Goal: Connect with others: Connect with others

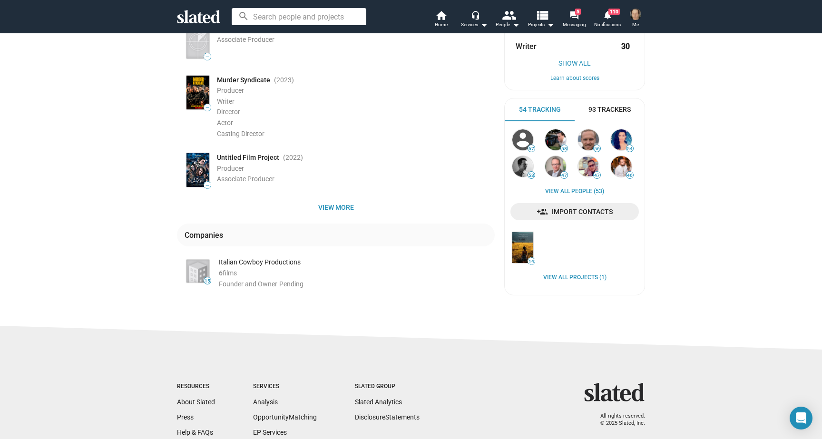
scroll to position [201, 0]
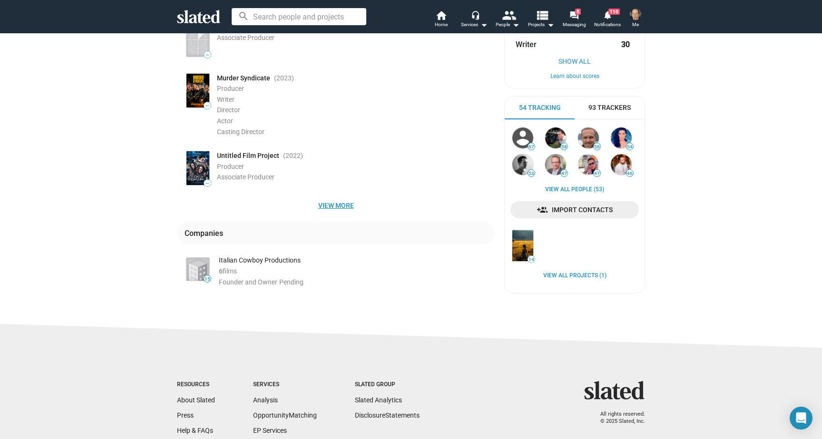
click at [332, 197] on span "View more" at bounding box center [336, 205] width 303 height 17
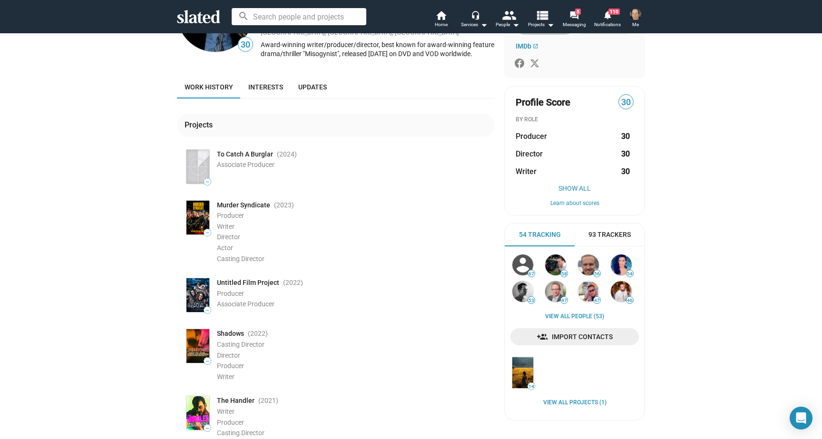
scroll to position [72, 0]
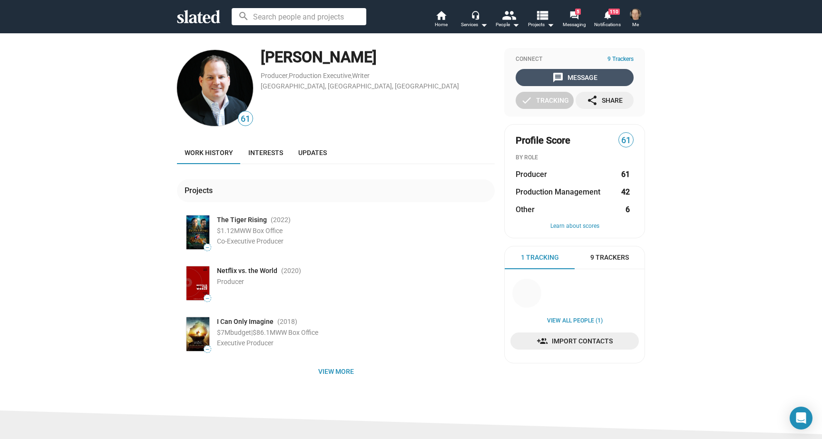
click at [578, 77] on div "message Message" at bounding box center [574, 77] width 45 height 17
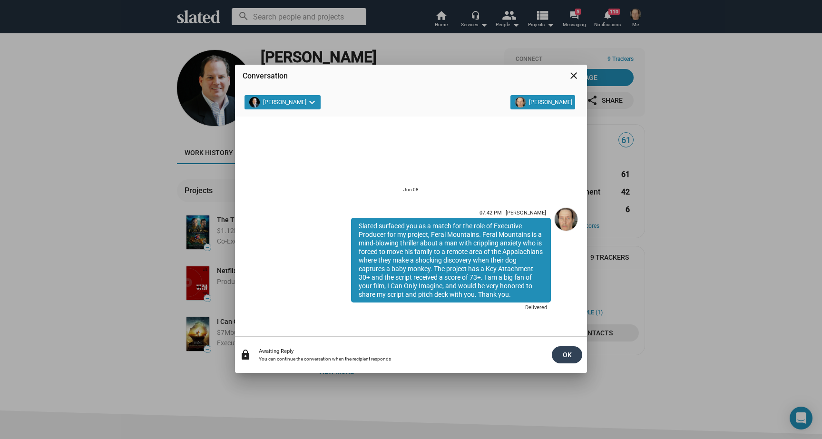
click at [565, 352] on span "OK" at bounding box center [567, 354] width 15 height 17
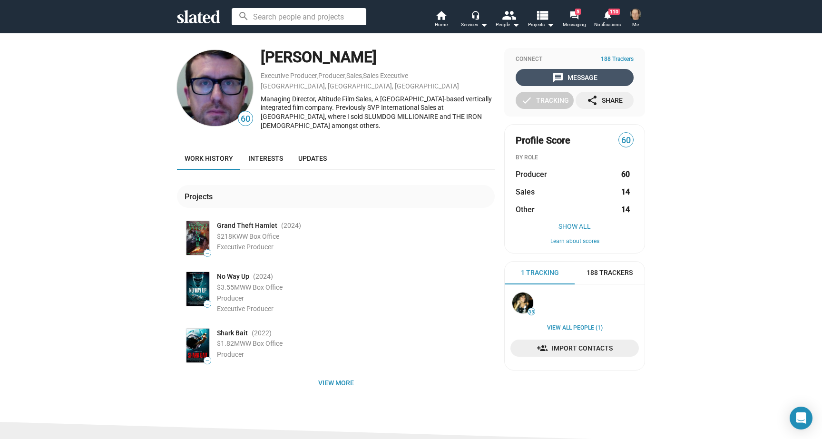
click at [581, 75] on div "message Message" at bounding box center [574, 77] width 45 height 17
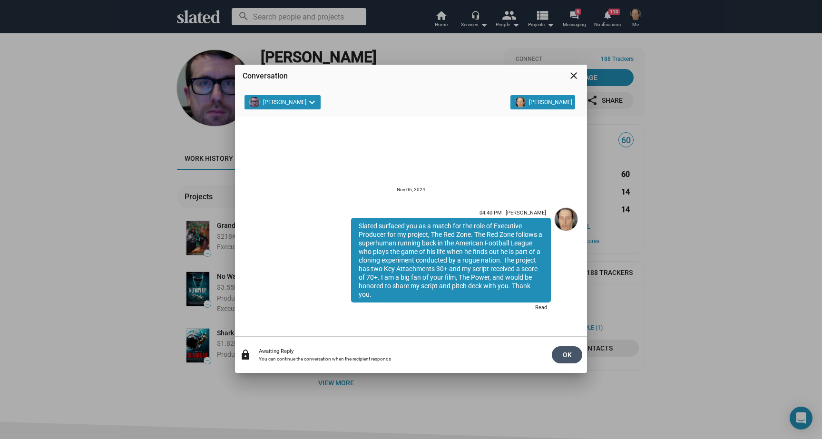
click at [567, 354] on span "OK" at bounding box center [567, 354] width 15 height 17
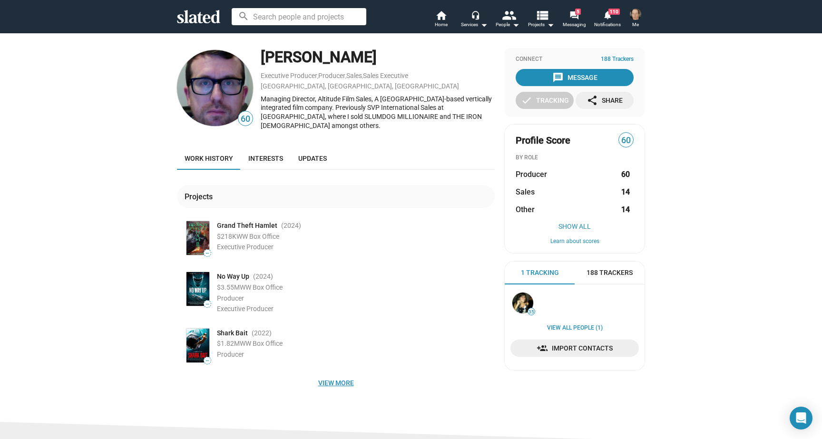
click at [335, 375] on span "View more" at bounding box center [336, 382] width 303 height 17
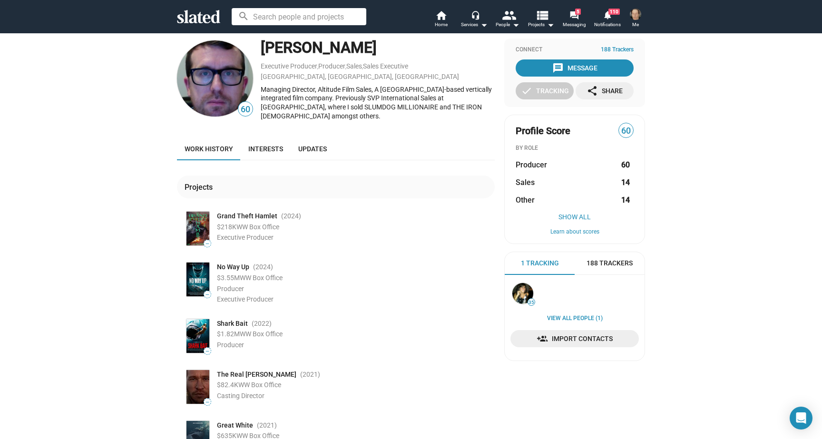
scroll to position [3, 0]
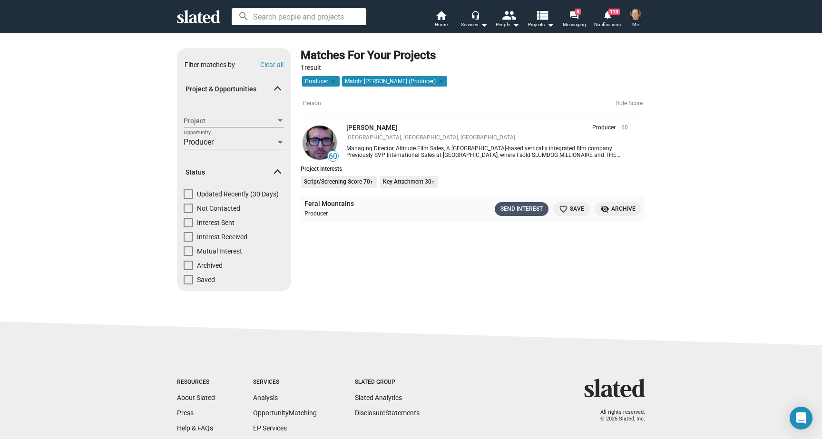
click at [518, 206] on div "Send Interest" at bounding box center [522, 209] width 42 height 10
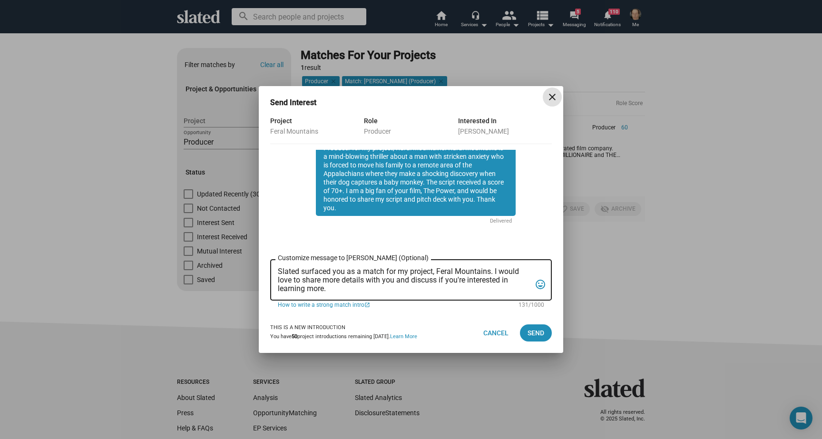
scroll to position [81, 0]
click at [551, 96] on mat-icon "close" at bounding box center [552, 96] width 11 height 11
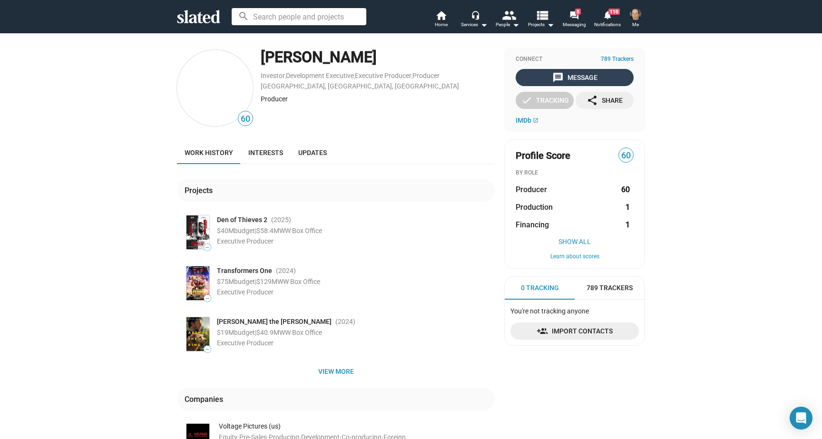
click at [571, 74] on div "message Message" at bounding box center [574, 77] width 45 height 17
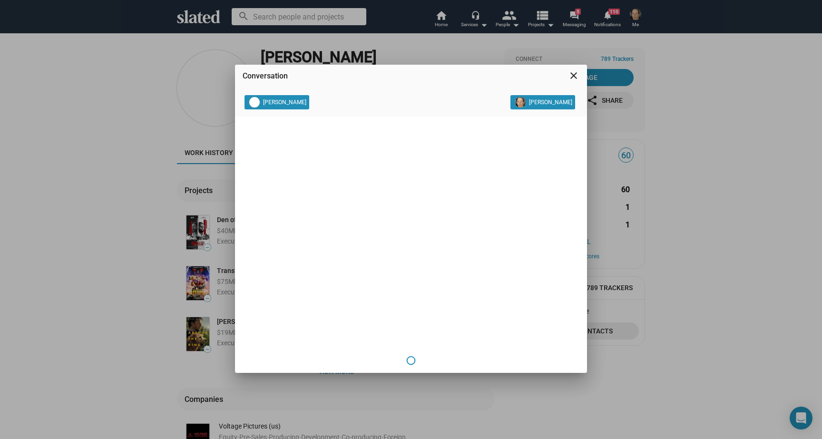
click at [572, 75] on mat-icon "close" at bounding box center [573, 75] width 11 height 11
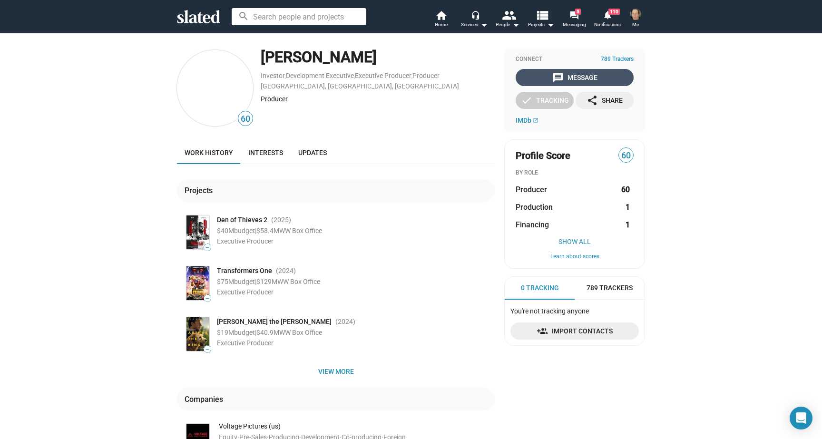
click at [577, 76] on div "message Message" at bounding box center [574, 77] width 45 height 17
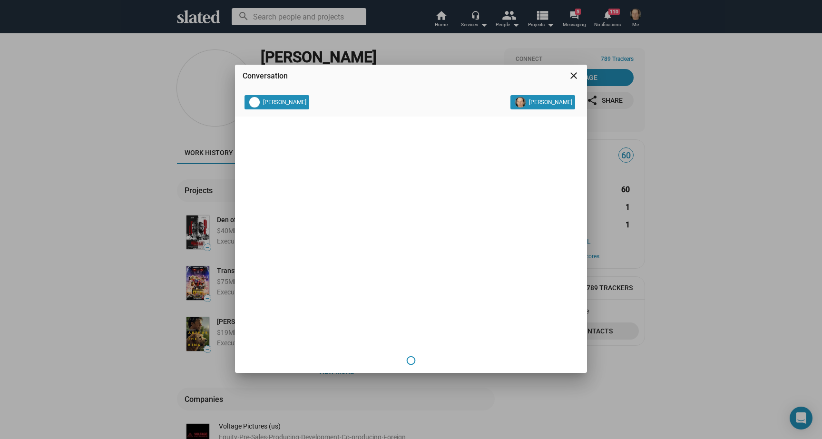
click at [574, 75] on mat-icon "close" at bounding box center [573, 75] width 11 height 11
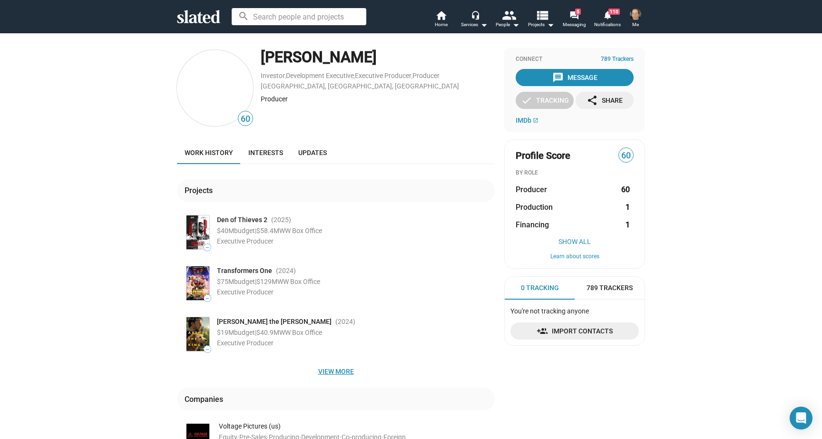
click at [330, 372] on span "View more" at bounding box center [336, 371] width 303 height 17
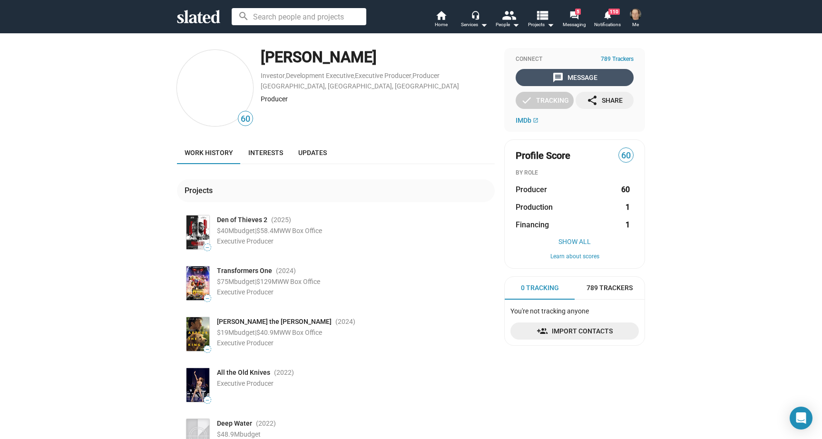
click at [581, 76] on div "message Message" at bounding box center [574, 77] width 45 height 17
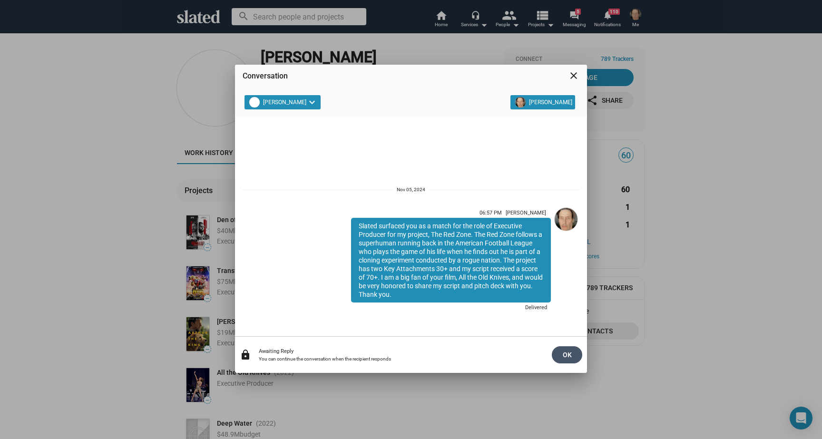
click at [571, 356] on span "OK" at bounding box center [567, 354] width 15 height 17
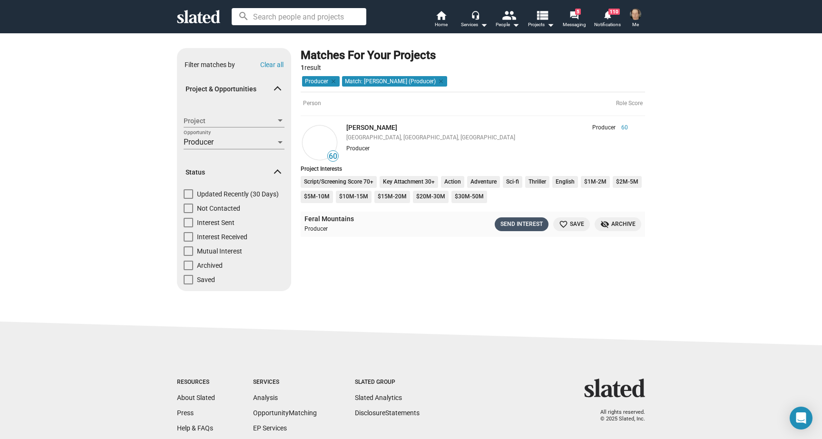
click at [514, 219] on div "Send Interest" at bounding box center [522, 224] width 42 height 10
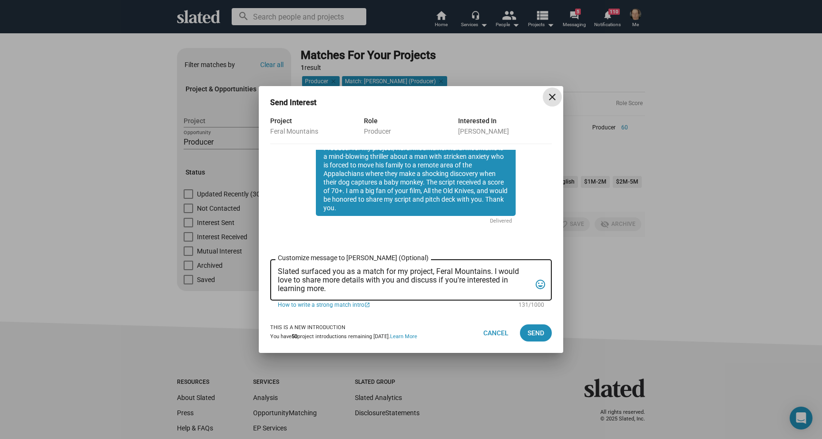
scroll to position [93, 0]
click at [553, 93] on mat-icon "close" at bounding box center [552, 96] width 11 height 11
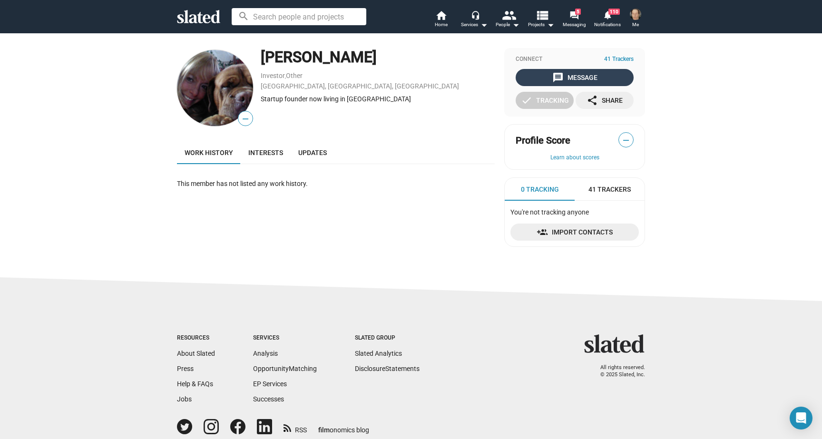
click at [579, 75] on div "message Message" at bounding box center [574, 77] width 45 height 17
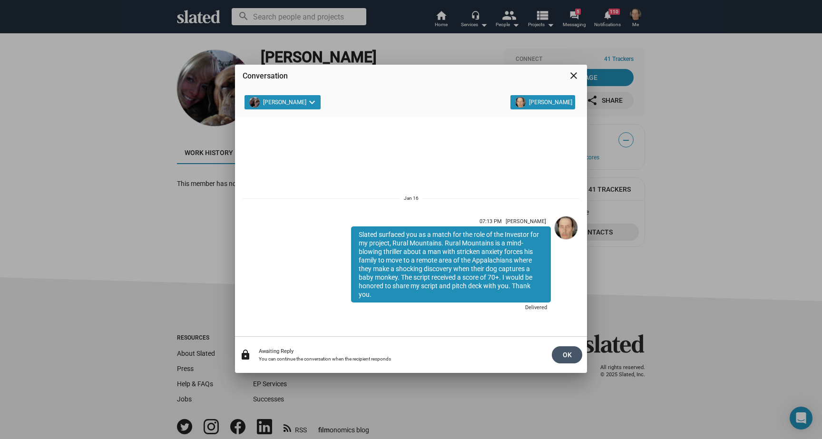
click at [569, 353] on span "OK" at bounding box center [567, 354] width 15 height 17
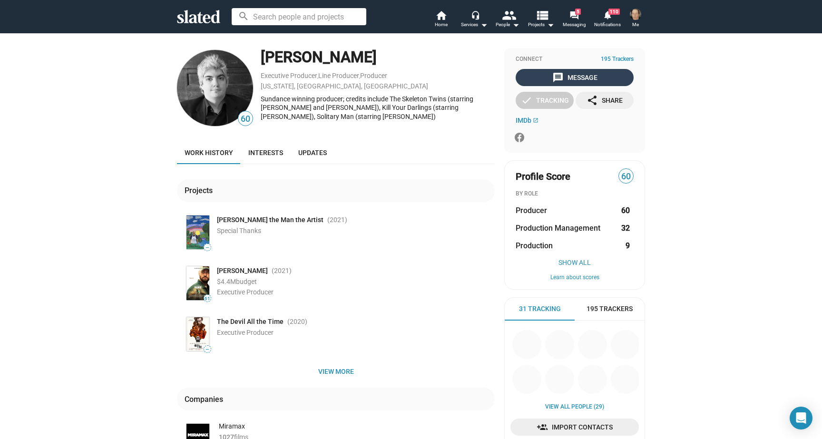
click at [587, 76] on div "message Message" at bounding box center [574, 77] width 45 height 17
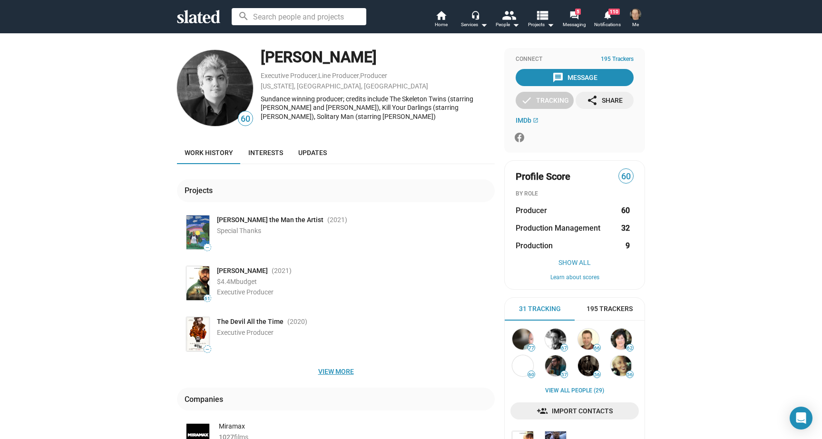
click at [331, 372] on span "View more" at bounding box center [336, 371] width 303 height 17
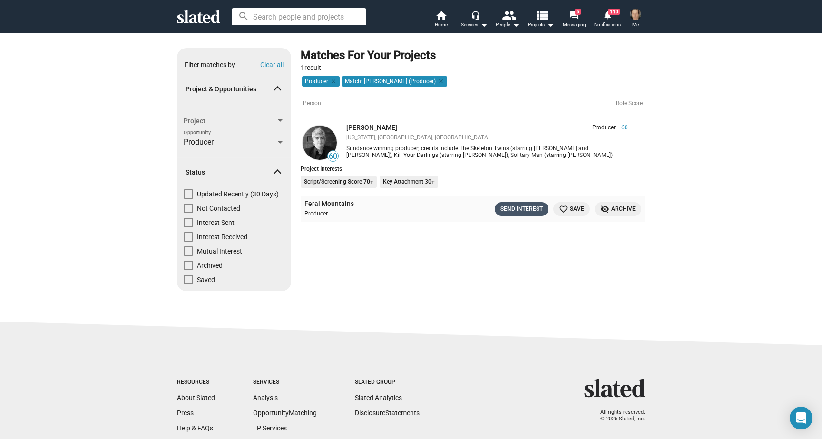
click at [508, 206] on div "Send Interest" at bounding box center [522, 209] width 42 height 10
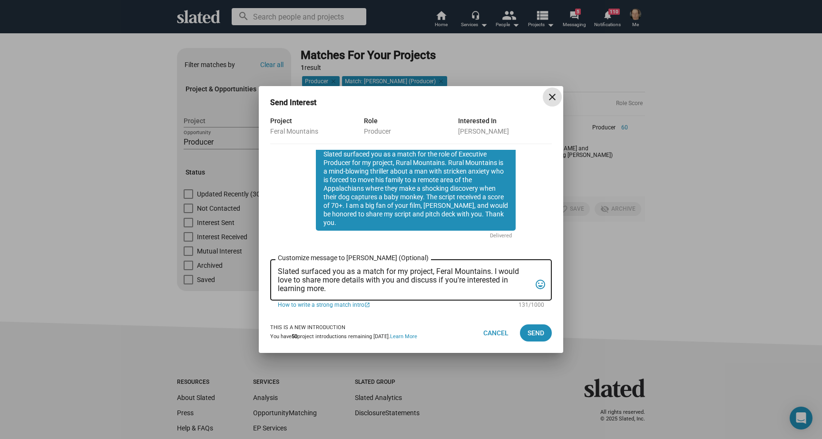
scroll to position [79, 0]
click at [552, 96] on mat-icon "close" at bounding box center [552, 96] width 11 height 11
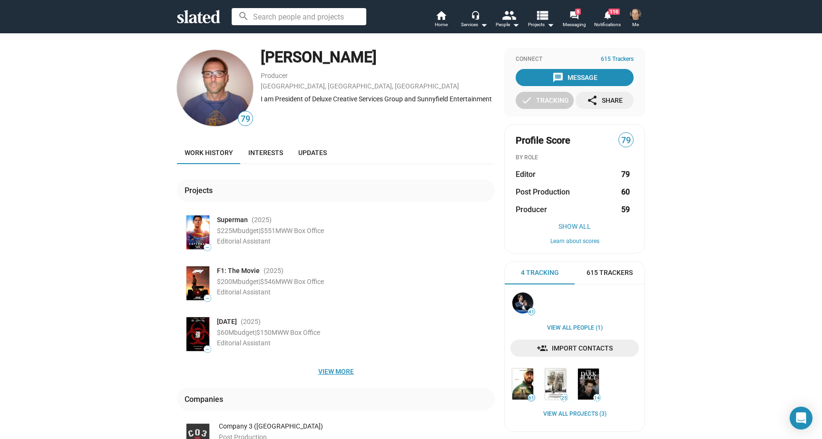
click at [332, 372] on span "View more" at bounding box center [336, 371] width 303 height 17
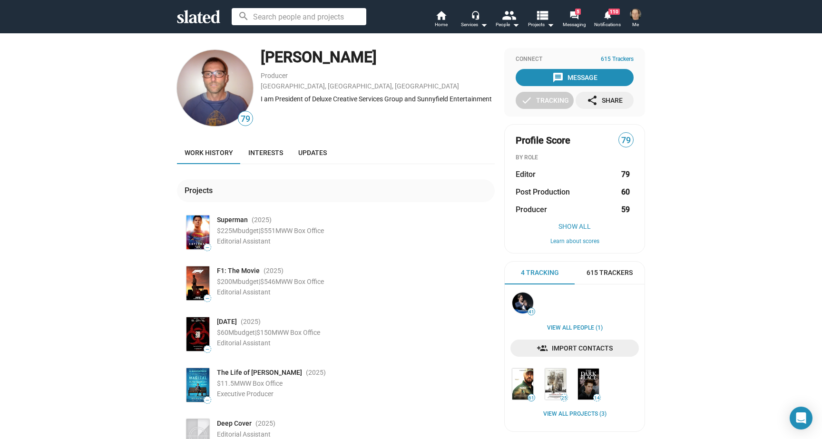
click at [581, 77] on div "message Message" at bounding box center [574, 77] width 45 height 17
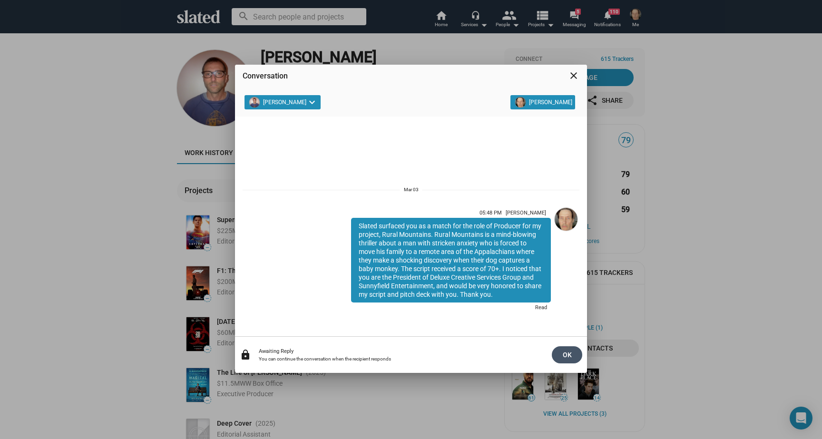
click at [567, 352] on span "OK" at bounding box center [567, 354] width 15 height 17
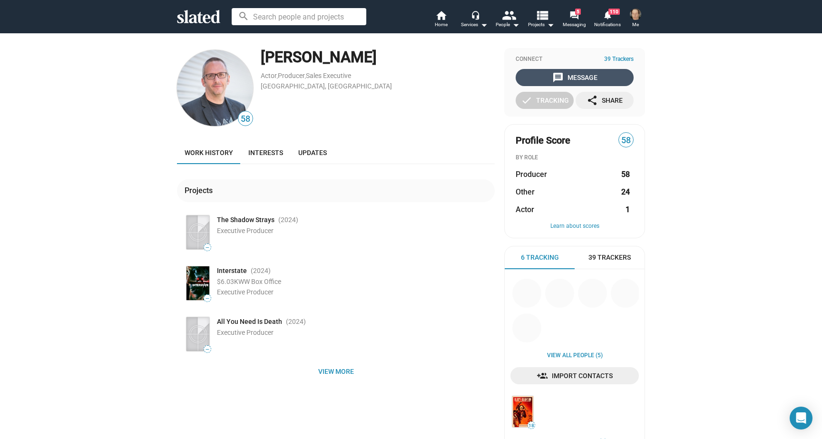
click at [574, 76] on div "message Message" at bounding box center [574, 77] width 45 height 17
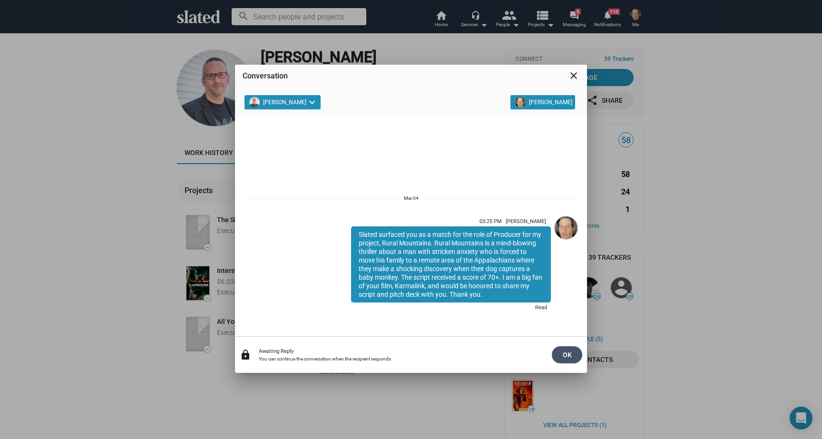
click at [567, 353] on span "OK" at bounding box center [567, 354] width 15 height 17
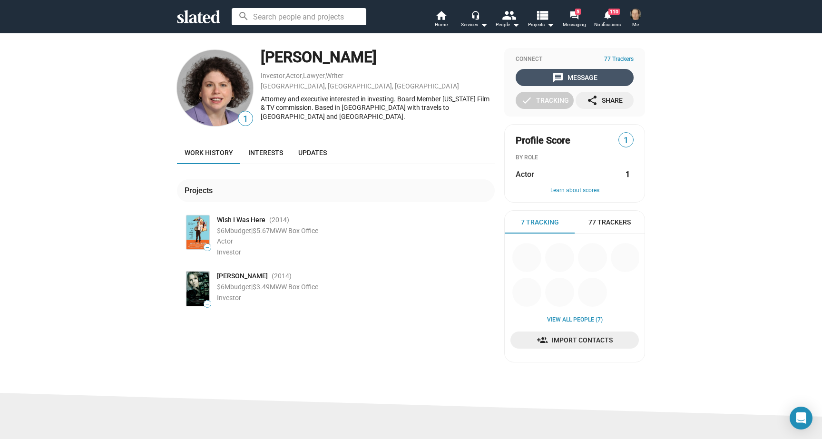
click at [578, 76] on div "message Message" at bounding box center [574, 77] width 45 height 17
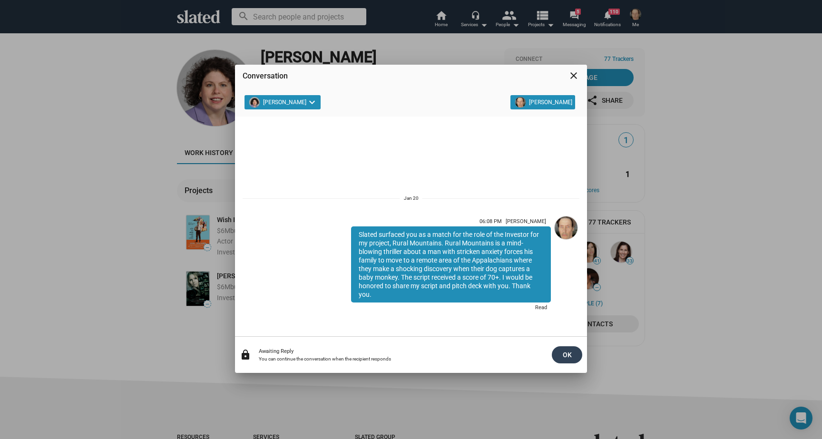
click at [569, 354] on span "OK" at bounding box center [567, 354] width 15 height 17
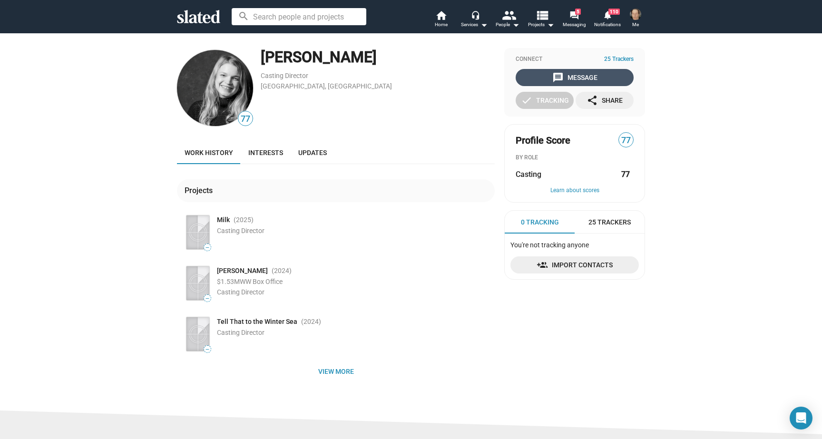
click at [569, 76] on div "message Message" at bounding box center [574, 77] width 45 height 17
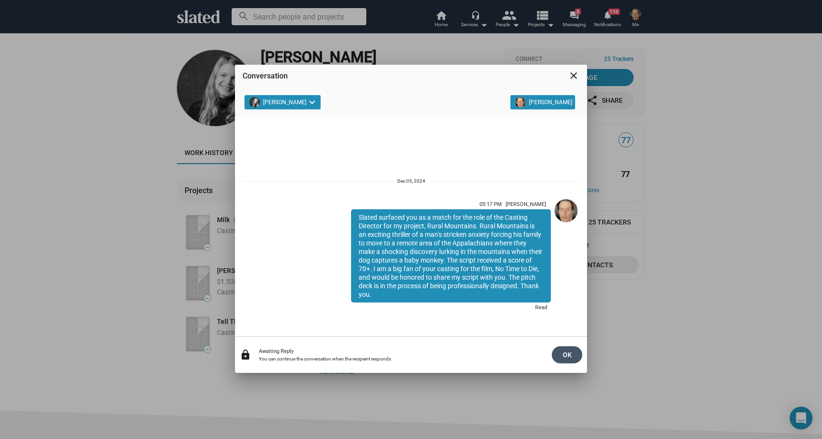
click at [568, 351] on span "OK" at bounding box center [567, 354] width 15 height 17
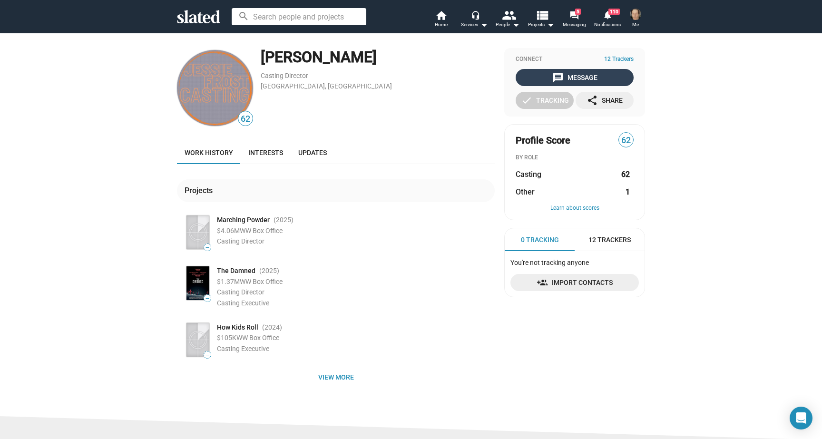
click at [579, 75] on div "message Message" at bounding box center [574, 77] width 45 height 17
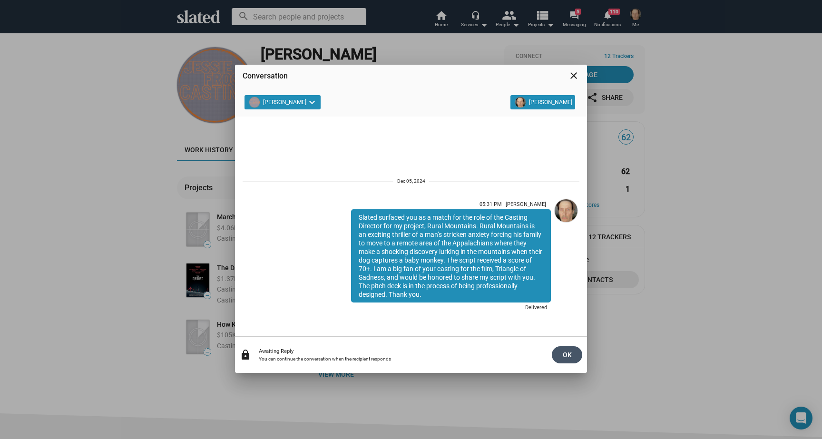
click at [564, 353] on span "OK" at bounding box center [567, 354] width 15 height 17
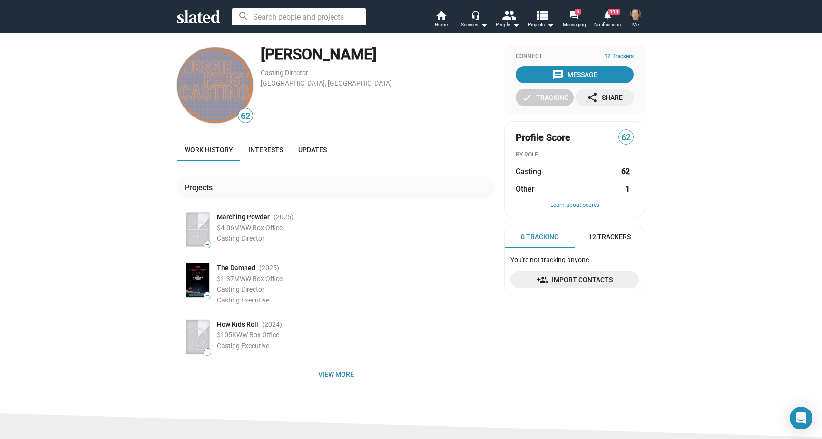
scroll to position [3, 0]
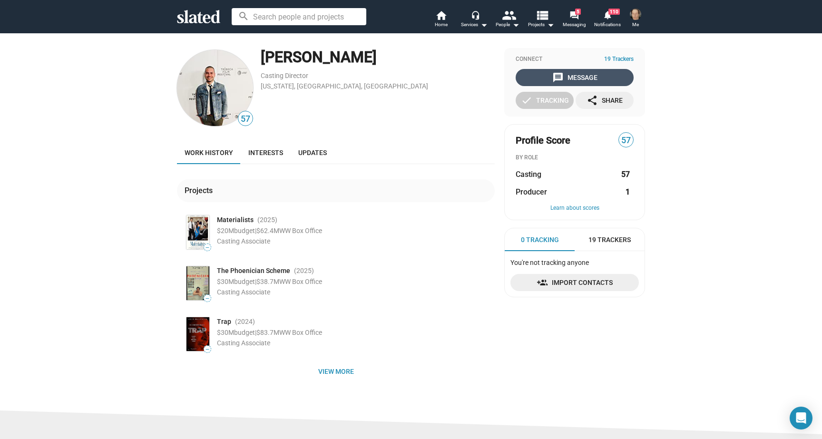
click at [576, 76] on div "message Message" at bounding box center [574, 77] width 45 height 17
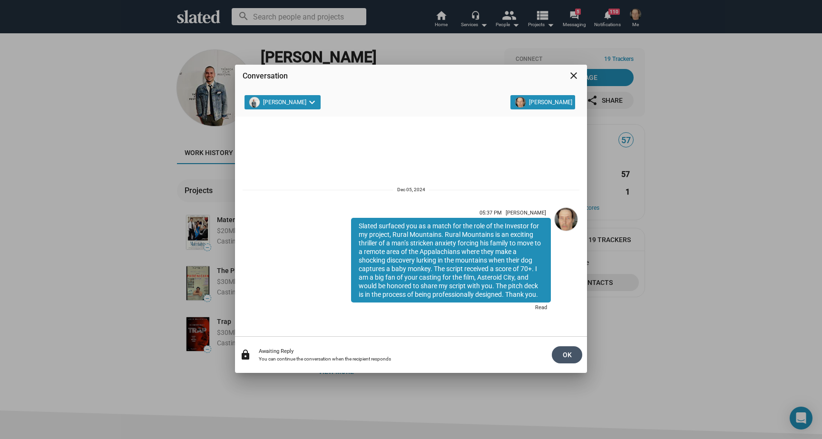
click at [566, 353] on span "OK" at bounding box center [567, 354] width 15 height 17
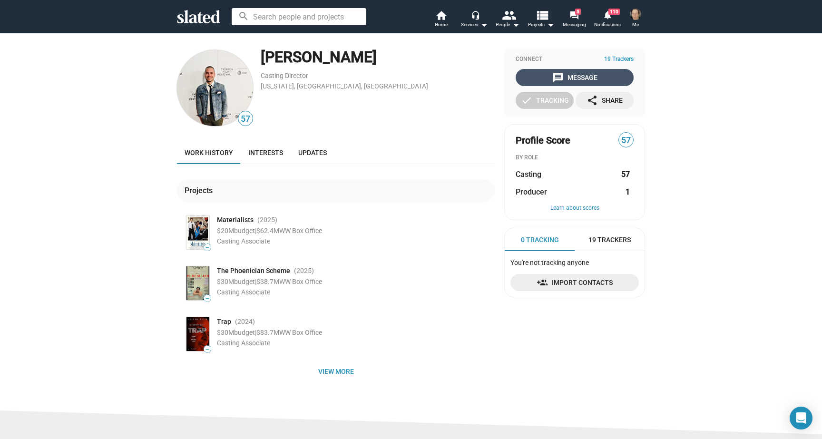
click at [565, 79] on div "message Message" at bounding box center [574, 77] width 45 height 17
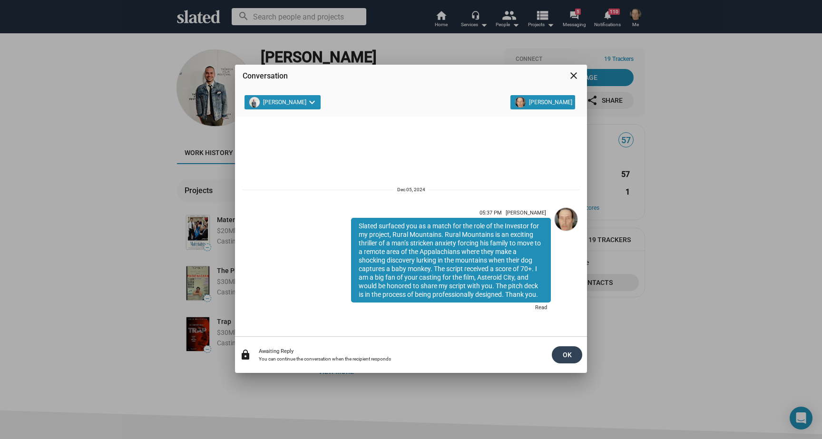
click at [567, 353] on span "OK" at bounding box center [567, 354] width 15 height 17
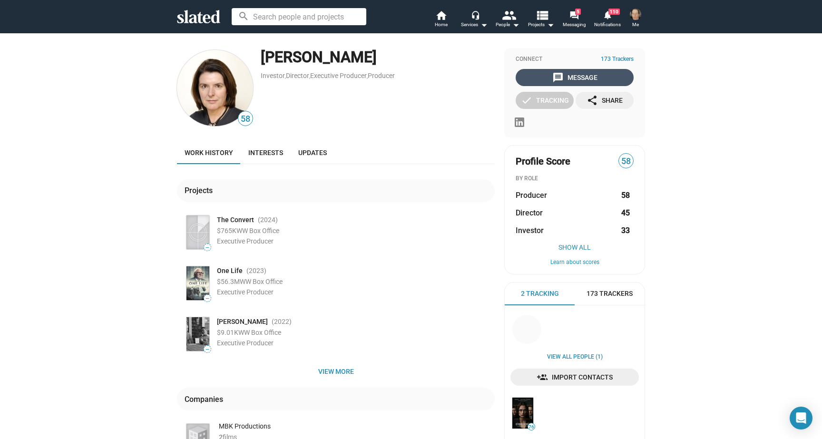
click at [575, 76] on div "message Message" at bounding box center [574, 77] width 45 height 17
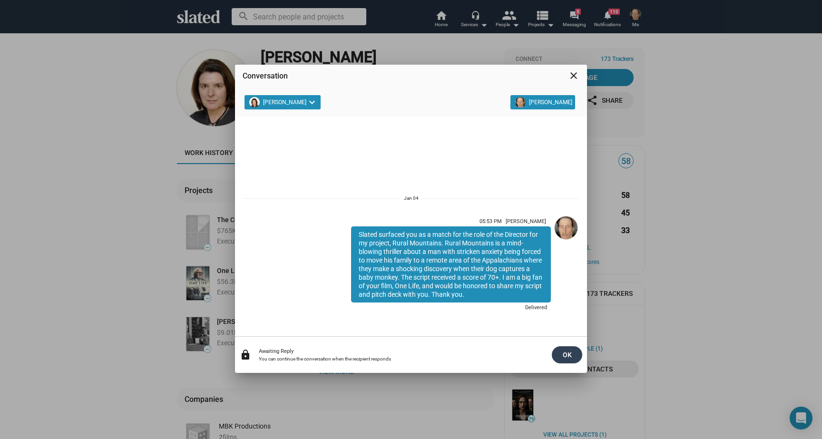
click at [568, 354] on span "OK" at bounding box center [567, 354] width 15 height 17
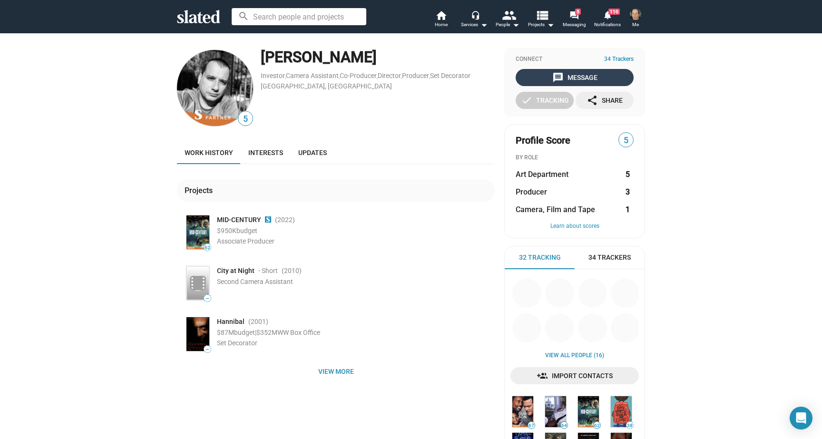
click at [572, 76] on div "message Message" at bounding box center [574, 77] width 45 height 17
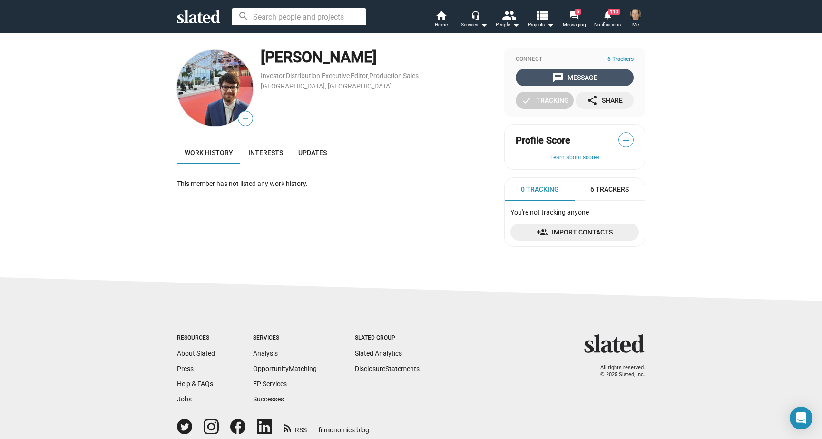
click at [577, 79] on div "message Message" at bounding box center [574, 77] width 45 height 17
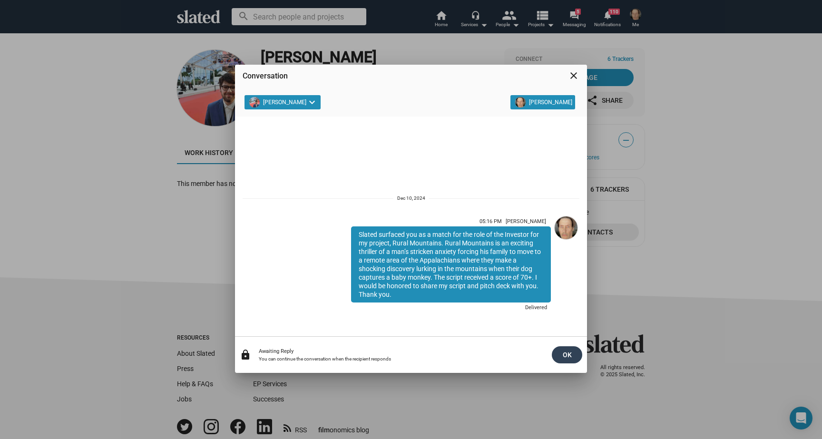
click at [568, 354] on span "OK" at bounding box center [567, 354] width 15 height 17
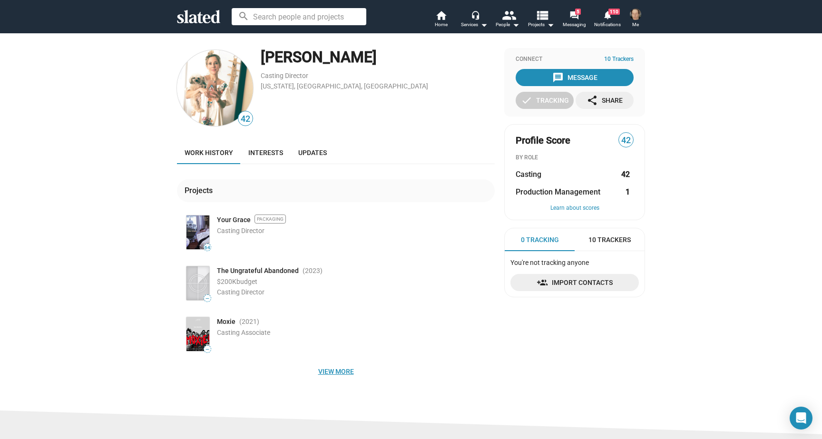
click at [339, 371] on span "View more" at bounding box center [336, 371] width 303 height 17
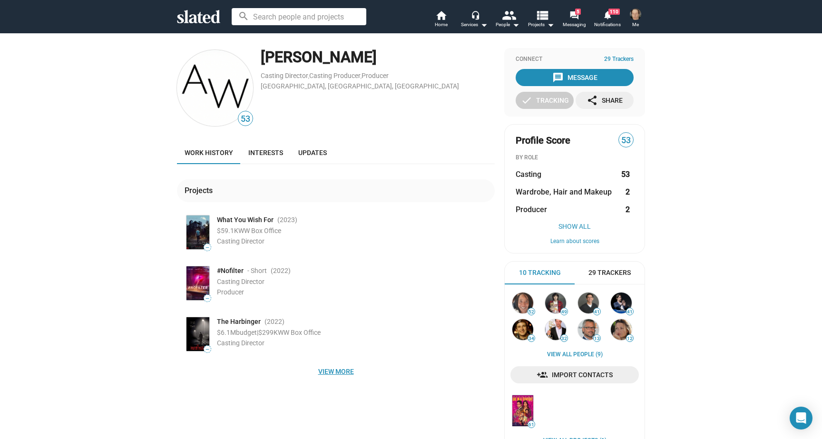
click at [335, 372] on span "View more" at bounding box center [336, 371] width 303 height 17
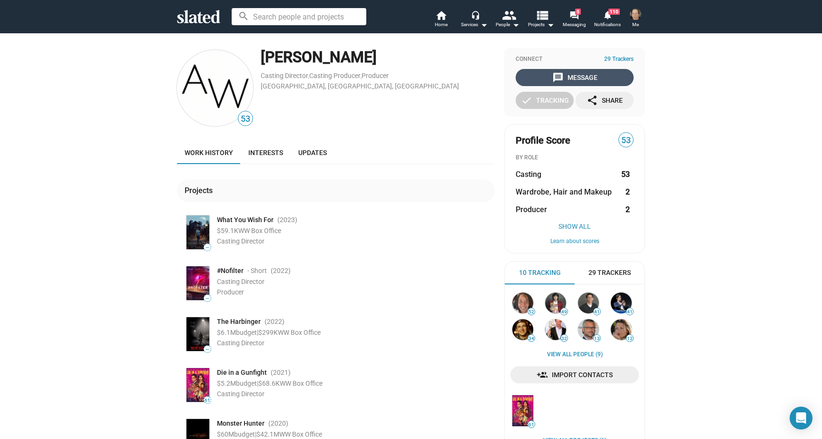
click at [570, 77] on div "message Message" at bounding box center [574, 77] width 45 height 17
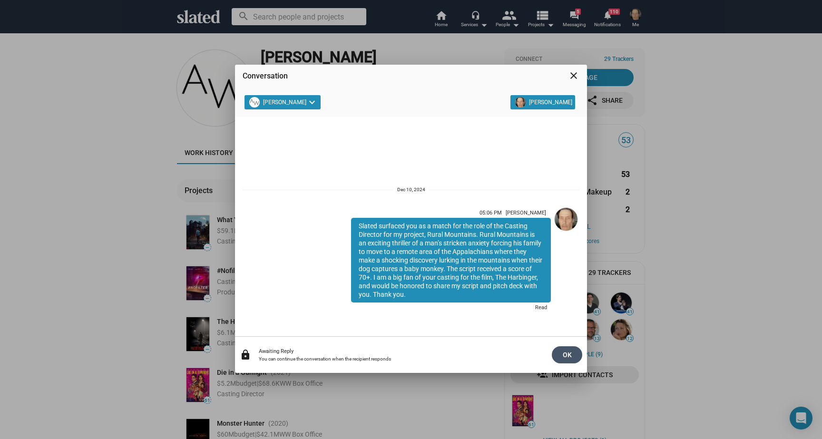
click at [568, 353] on span "OK" at bounding box center [567, 354] width 15 height 17
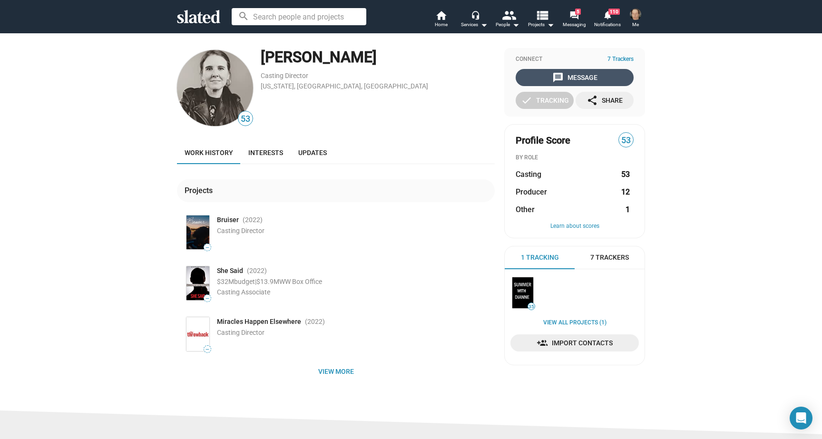
click at [580, 75] on div "message Message" at bounding box center [574, 77] width 45 height 17
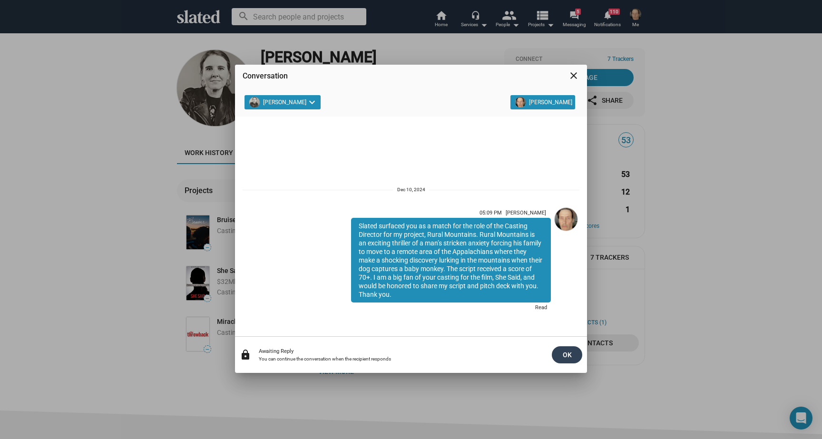
click at [569, 354] on span "OK" at bounding box center [567, 354] width 15 height 17
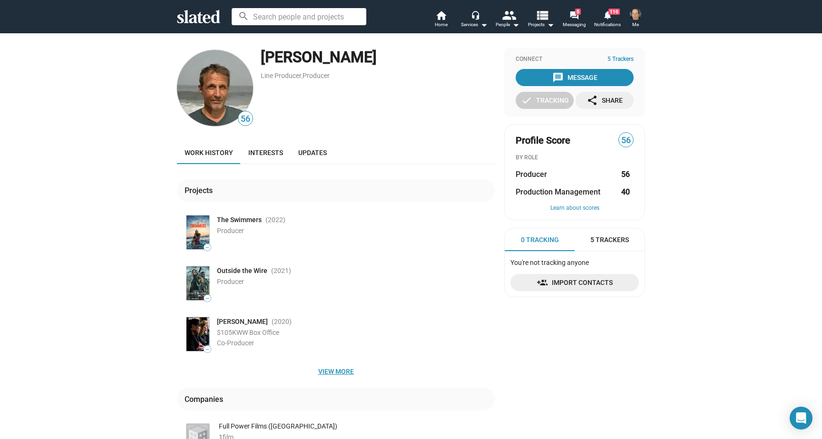
click at [338, 373] on span "View more" at bounding box center [336, 371] width 303 height 17
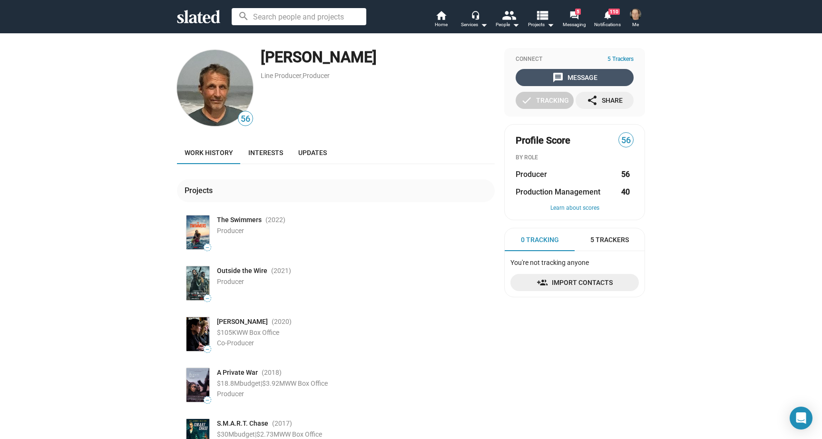
click at [565, 77] on div "message Message" at bounding box center [574, 77] width 45 height 17
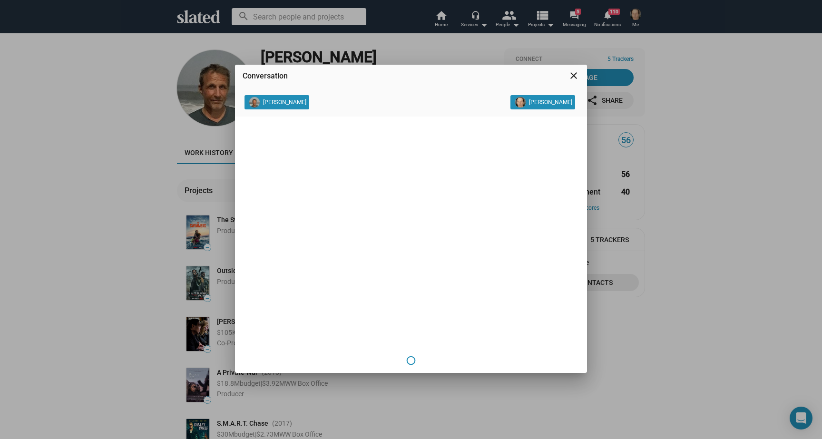
scroll to position [0, 0]
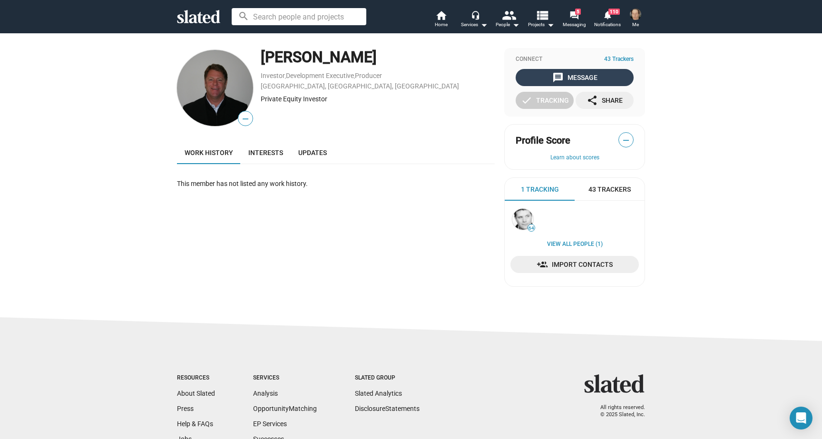
click at [573, 76] on div "message Message" at bounding box center [574, 77] width 45 height 17
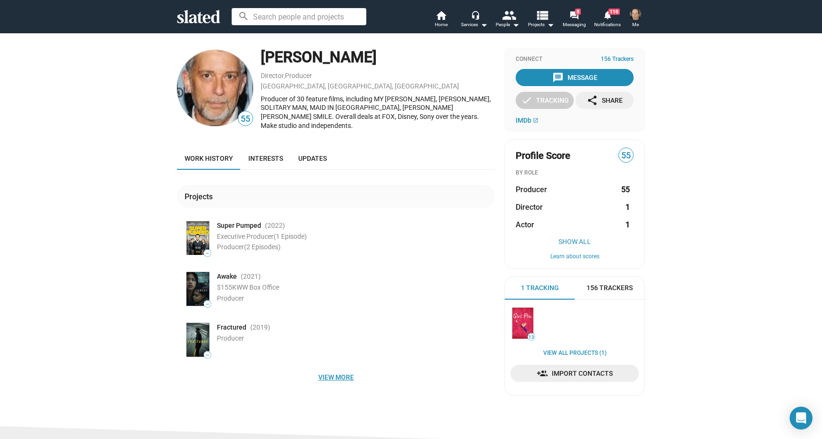
click at [345, 371] on span "View more" at bounding box center [336, 377] width 303 height 17
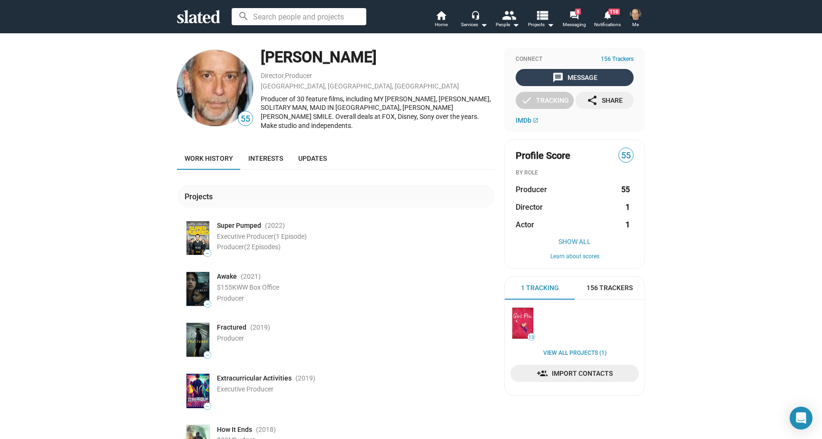
click at [561, 74] on mat-icon "message" at bounding box center [557, 77] width 11 height 11
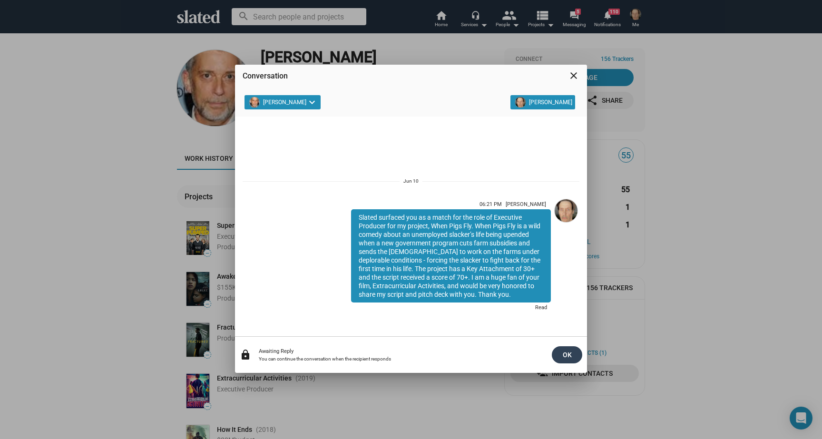
click at [567, 353] on span "OK" at bounding box center [567, 354] width 15 height 17
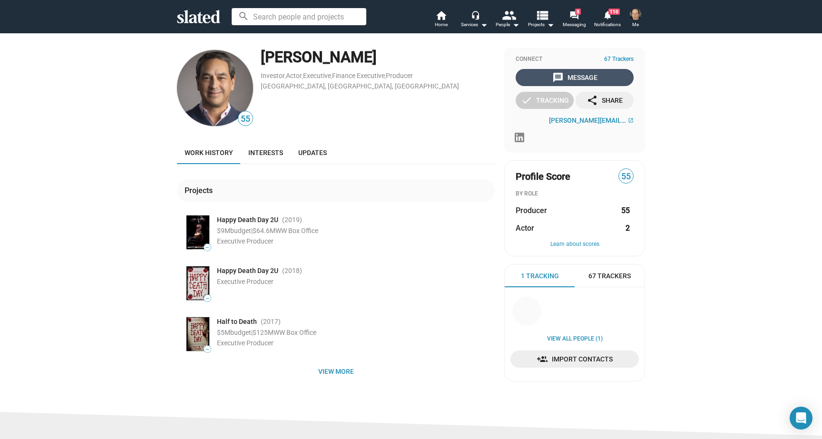
click at [580, 76] on div "message Message" at bounding box center [574, 77] width 45 height 17
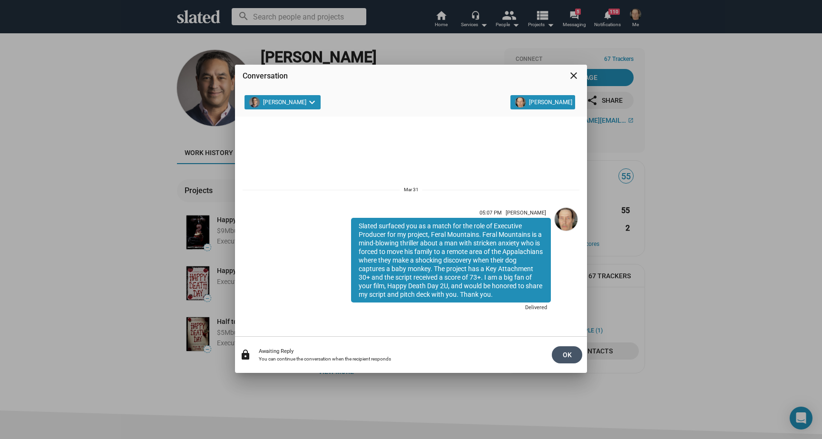
click at [563, 354] on span "OK" at bounding box center [567, 354] width 15 height 17
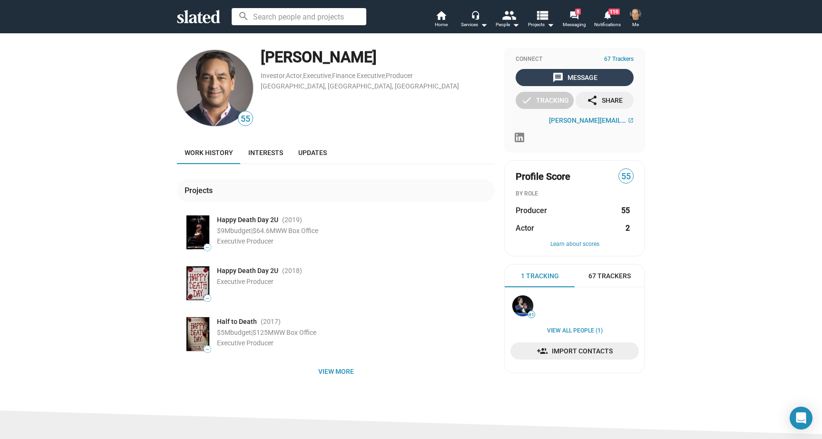
click at [582, 74] on div "message Message" at bounding box center [574, 77] width 45 height 17
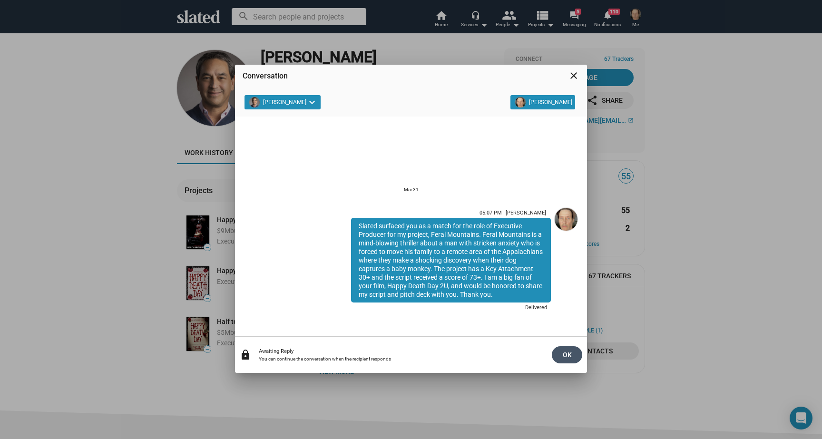
click at [567, 352] on span "OK" at bounding box center [567, 354] width 15 height 17
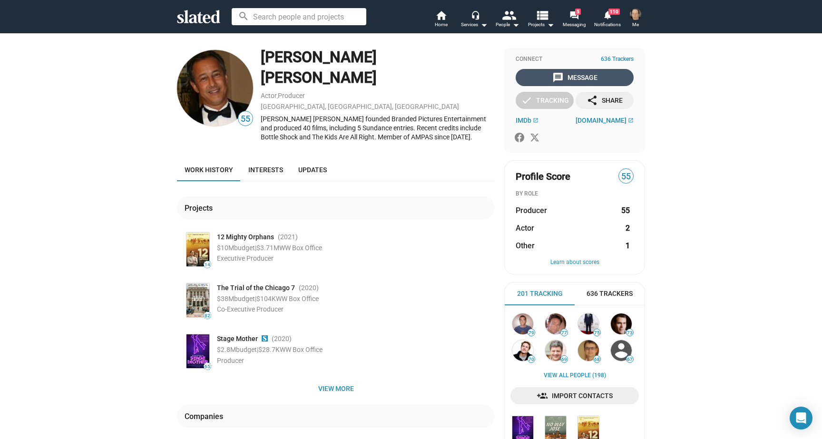
click at [568, 78] on div "message Message" at bounding box center [574, 77] width 45 height 17
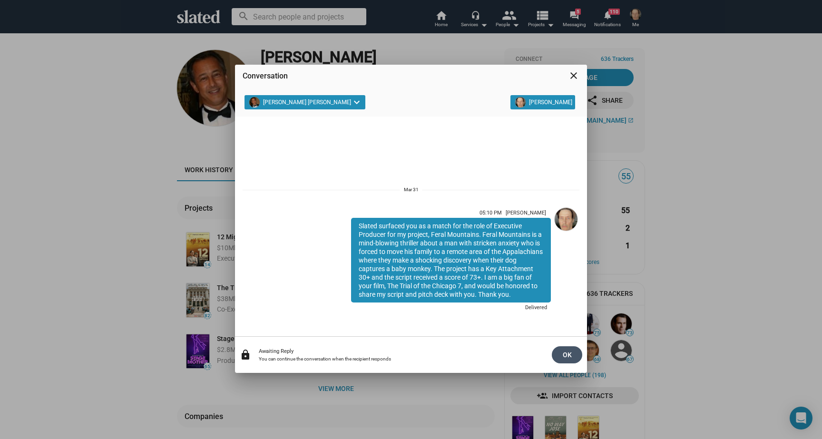
click at [564, 356] on span "OK" at bounding box center [567, 354] width 15 height 17
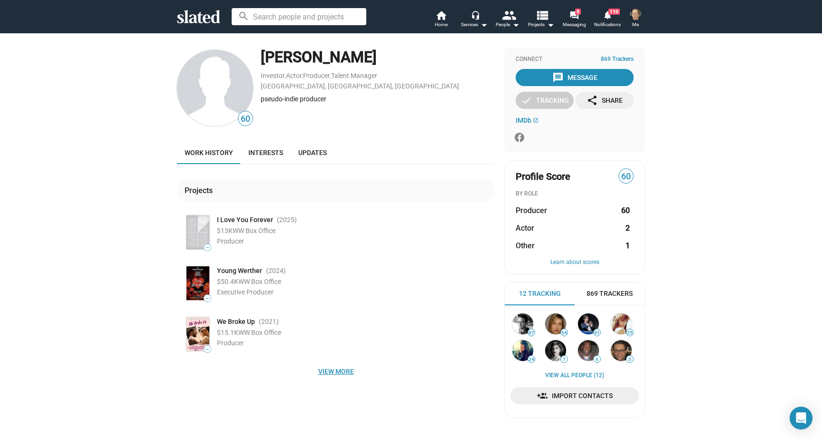
click at [332, 371] on span "View more" at bounding box center [336, 371] width 303 height 17
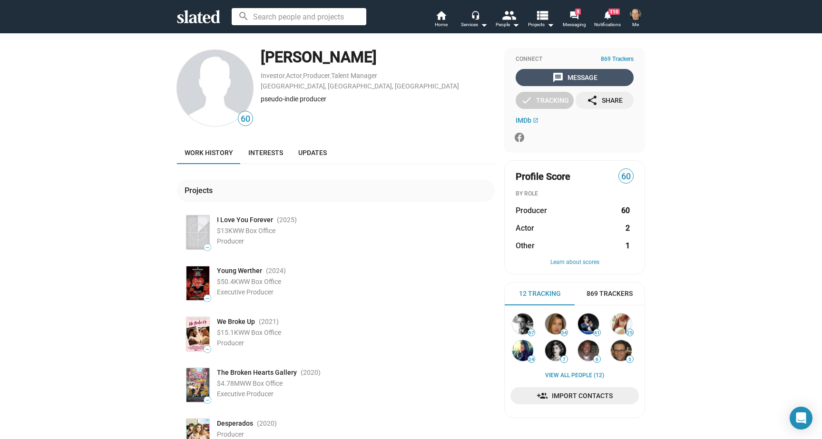
click at [574, 75] on div "message Message" at bounding box center [574, 77] width 45 height 17
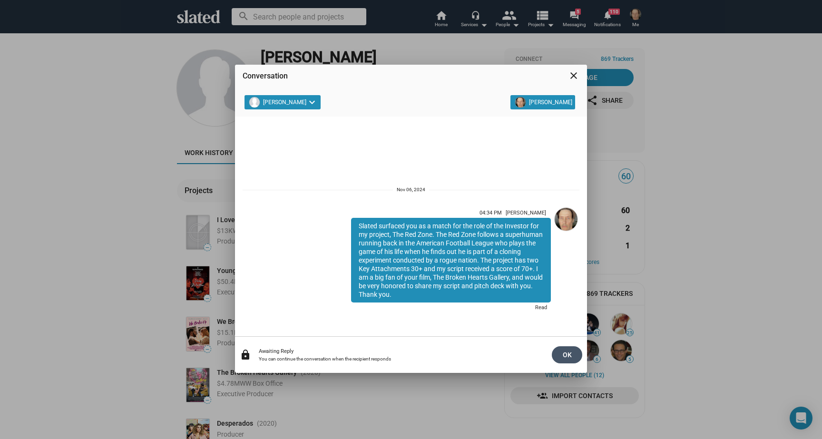
click at [568, 357] on span "OK" at bounding box center [567, 354] width 15 height 17
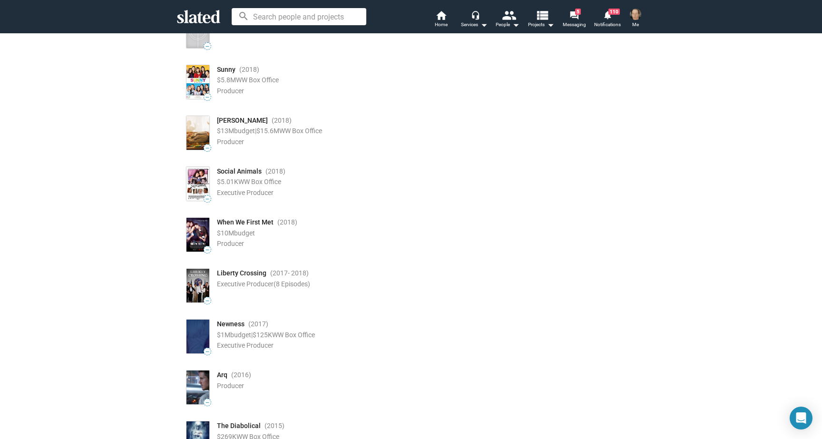
scroll to position [615, 0]
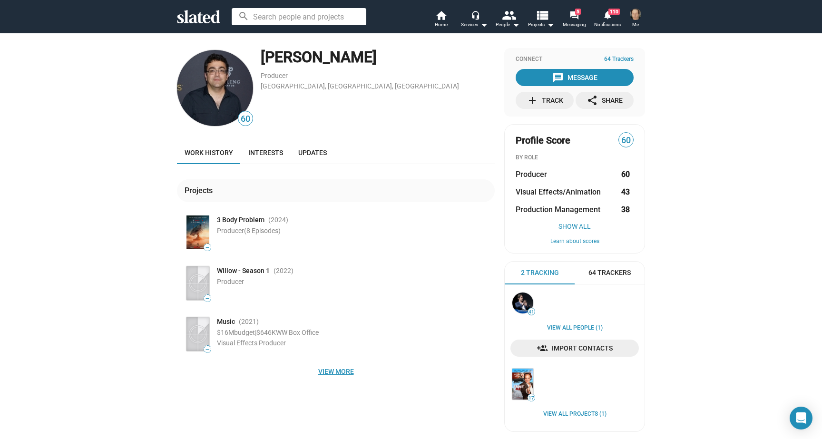
click at [329, 371] on span "View more" at bounding box center [336, 371] width 303 height 17
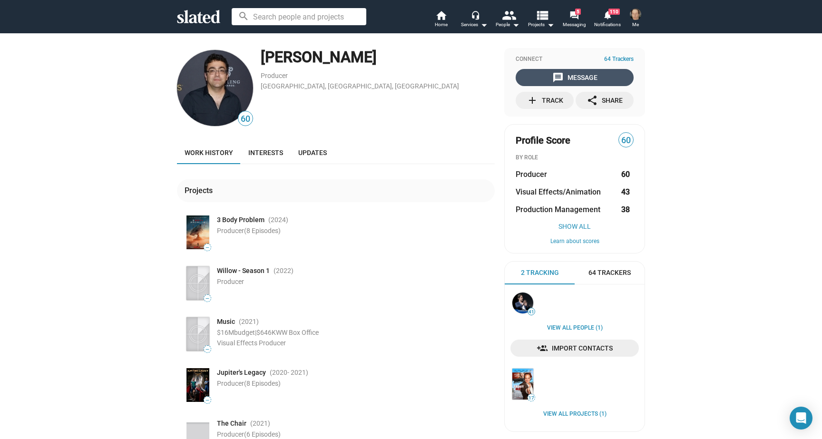
click at [587, 75] on div "message Message" at bounding box center [574, 77] width 45 height 17
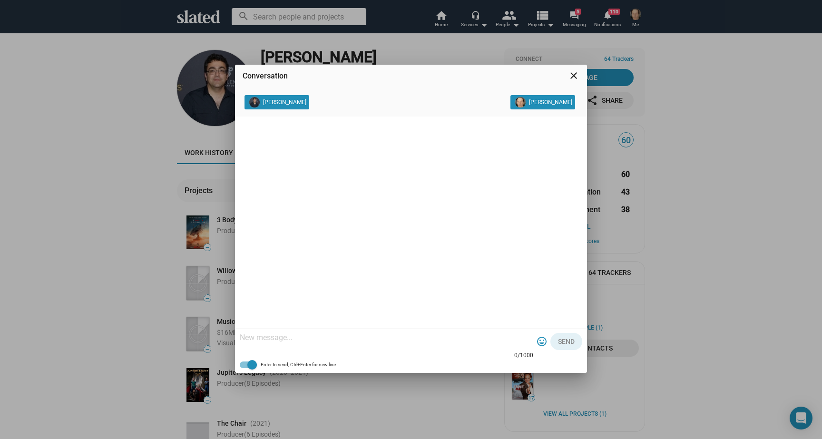
click at [577, 76] on mat-icon "close" at bounding box center [573, 75] width 11 height 11
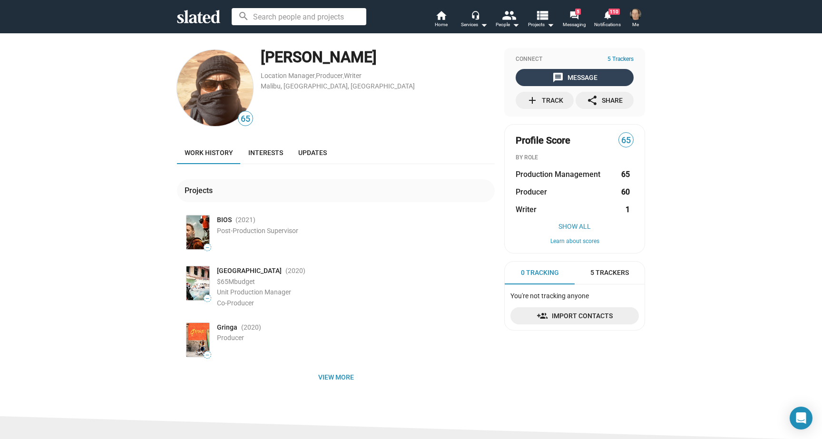
click at [564, 75] on div "message Message" at bounding box center [574, 77] width 45 height 17
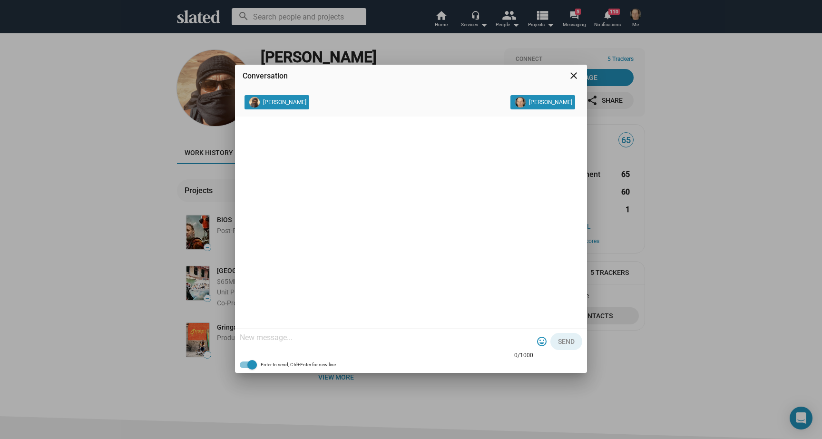
click at [571, 74] on mat-icon "close" at bounding box center [573, 75] width 11 height 11
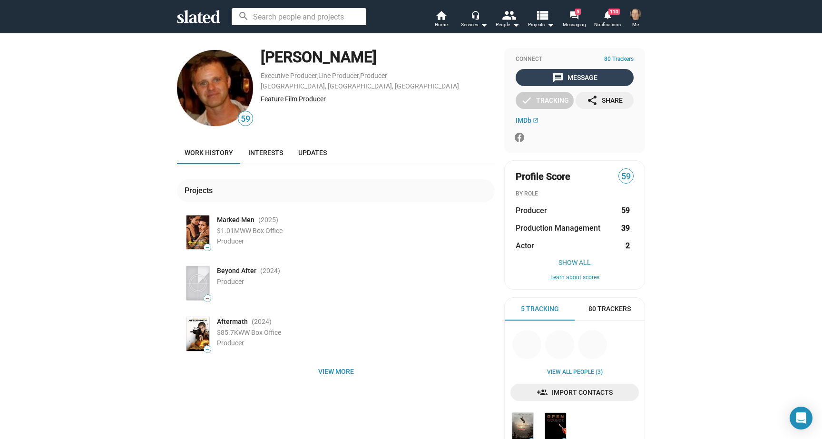
click at [575, 76] on div "message Message" at bounding box center [574, 77] width 45 height 17
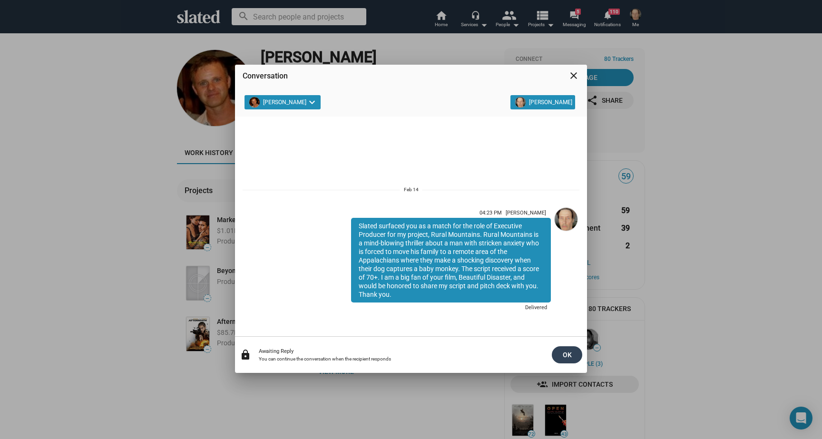
click at [565, 351] on span "OK" at bounding box center [567, 354] width 15 height 17
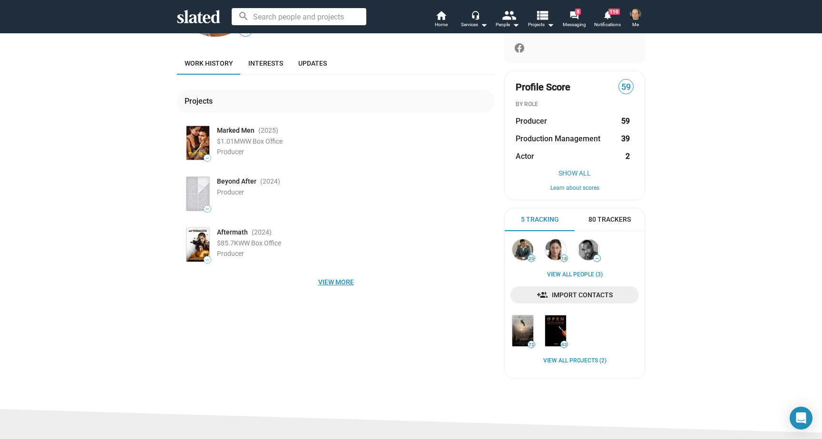
scroll to position [92, 0]
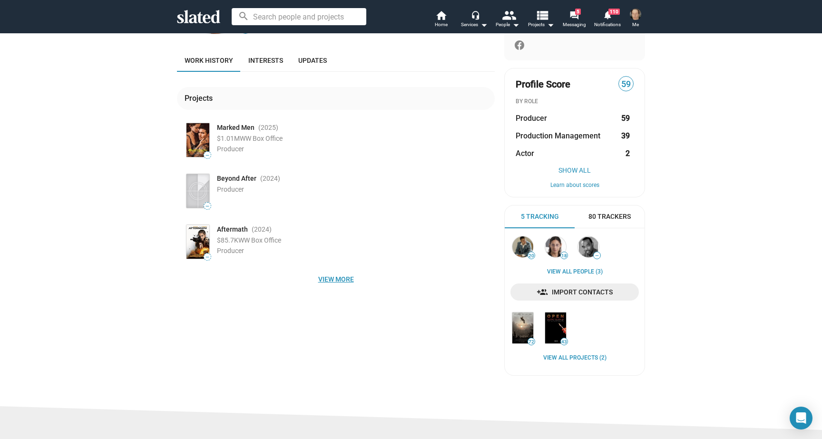
click at [331, 277] on span "View more" at bounding box center [336, 279] width 303 height 17
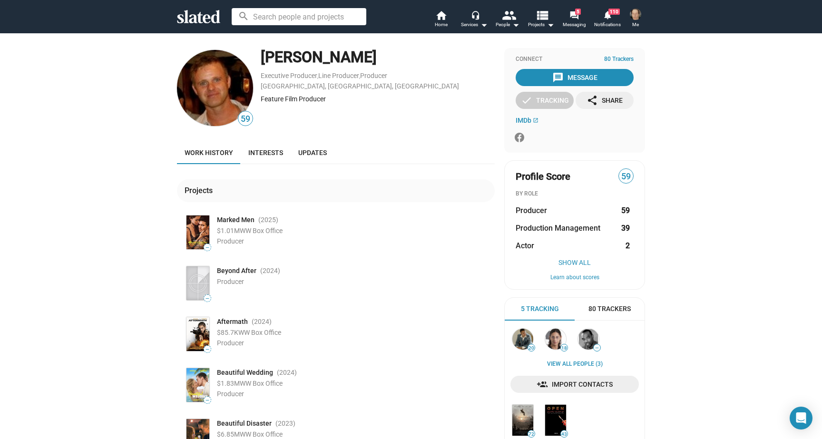
scroll to position [0, 0]
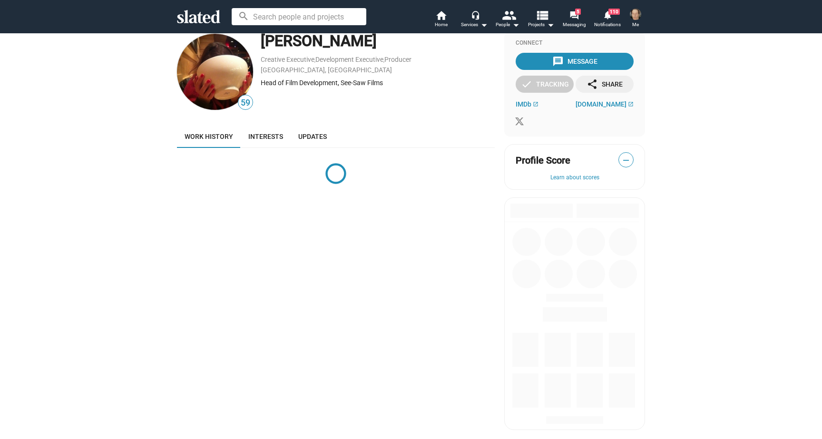
scroll to position [22, 0]
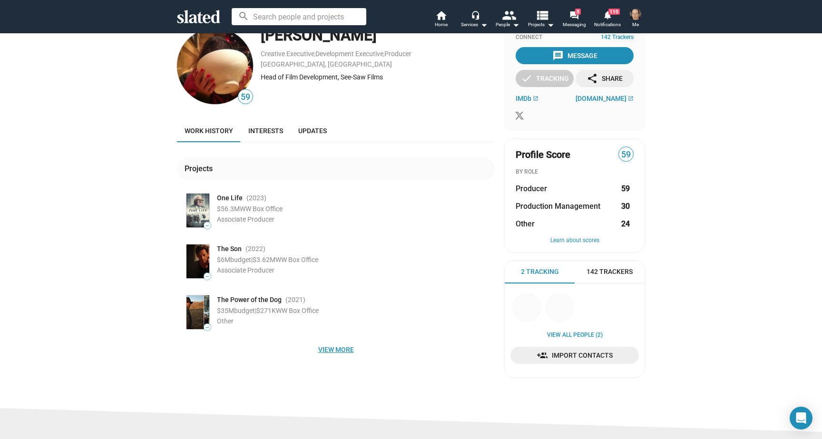
click at [335, 349] on span "View more" at bounding box center [336, 349] width 303 height 17
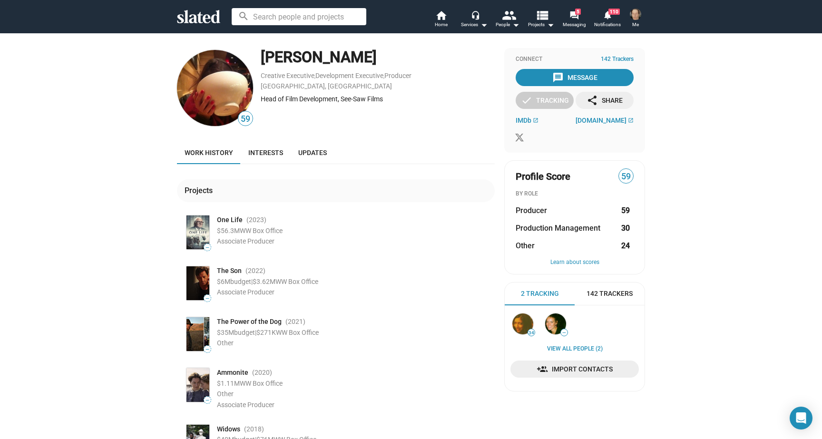
scroll to position [0, 0]
click at [574, 77] on div "message Message" at bounding box center [574, 77] width 45 height 17
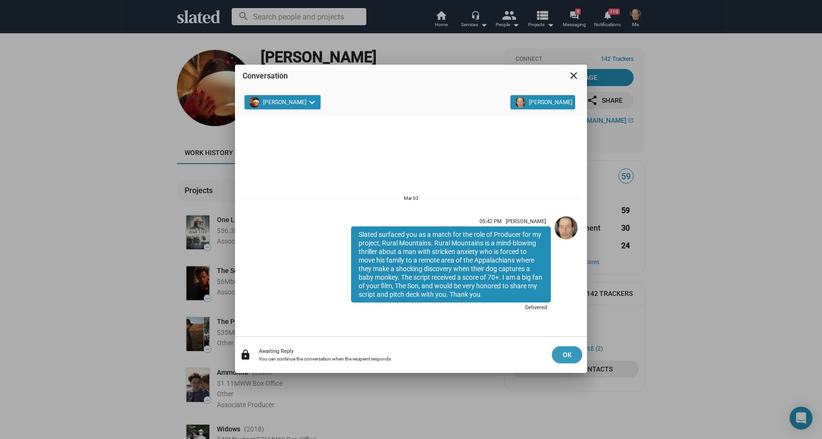
click at [564, 354] on span "OK" at bounding box center [567, 354] width 15 height 17
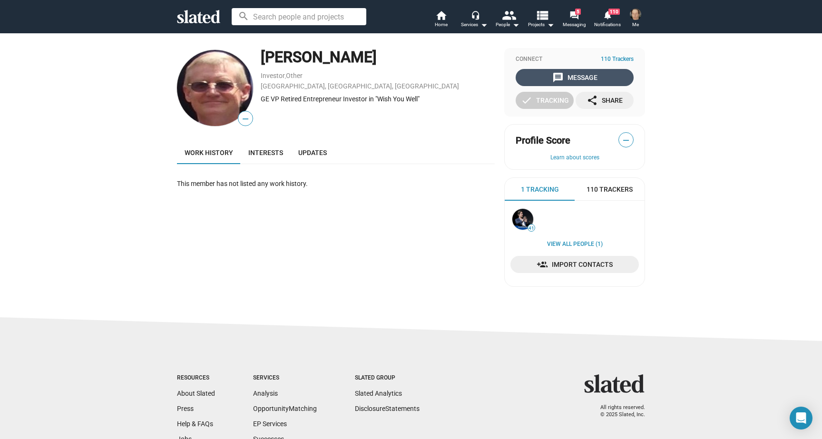
click at [573, 76] on div "message Message" at bounding box center [574, 77] width 45 height 17
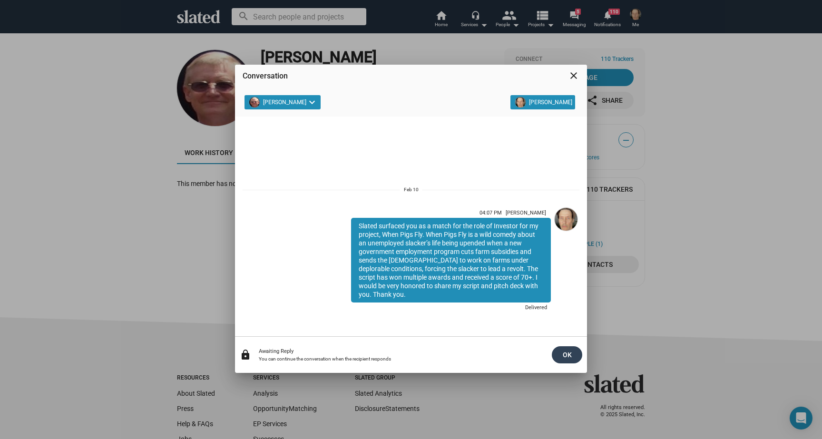
click at [564, 352] on span "OK" at bounding box center [567, 354] width 15 height 17
